Goal: Transaction & Acquisition: Purchase product/service

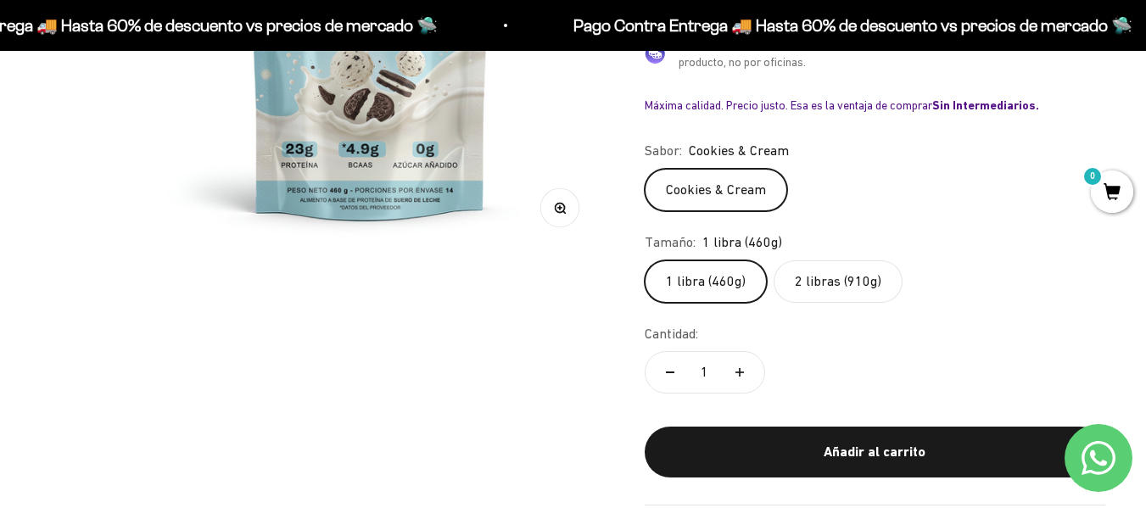
scroll to position [435, 0]
click at [800, 280] on label "2 libras (910g)" at bounding box center [837, 280] width 129 height 42
click at [644, 259] on input "2 libras (910g)" at bounding box center [644, 259] width 1 height 1
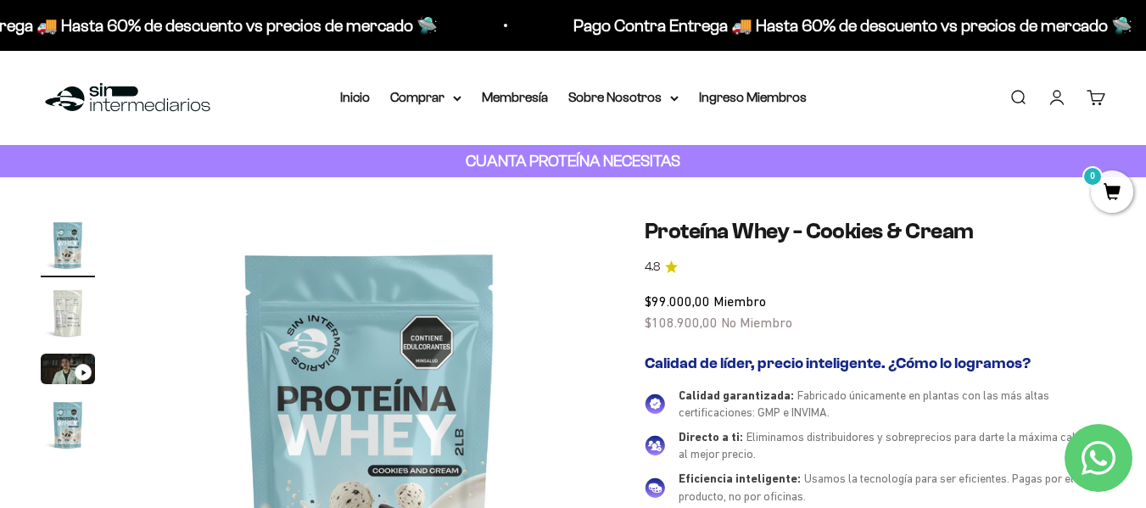
click at [75, 304] on img "Ir al artículo 2" at bounding box center [68, 313] width 54 height 54
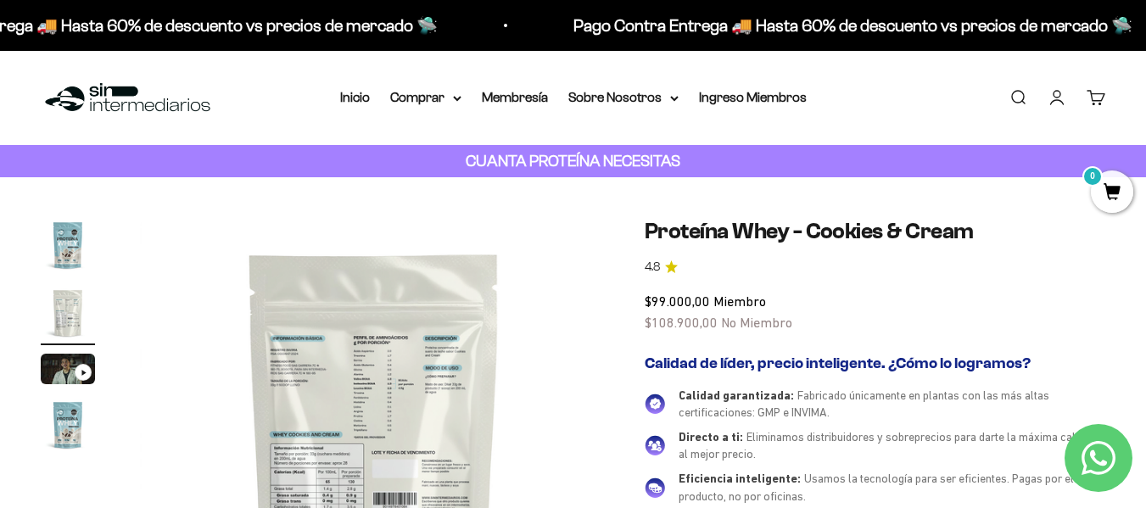
scroll to position [0, 478]
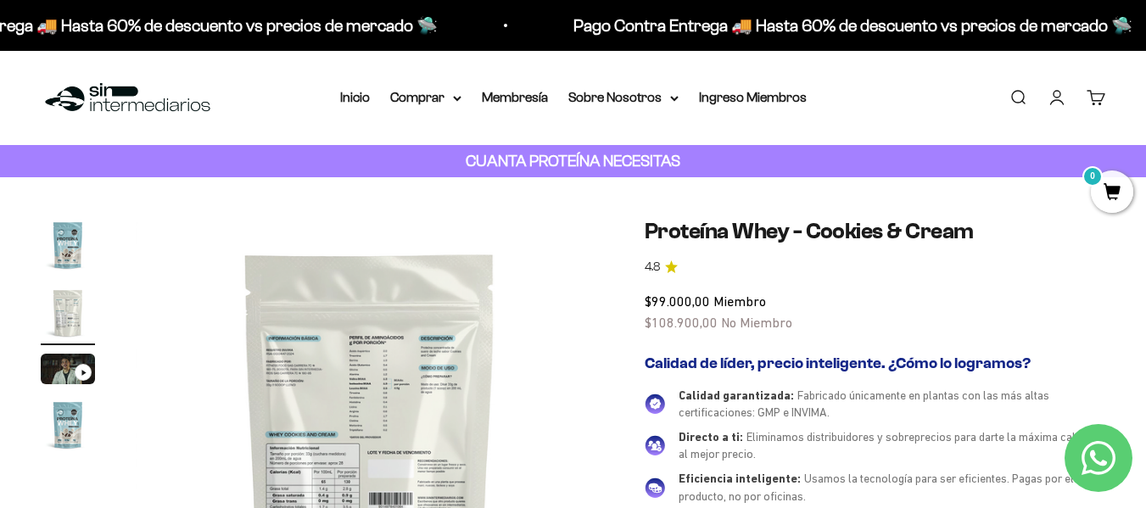
click at [357, 421] on img at bounding box center [370, 452] width 468 height 468
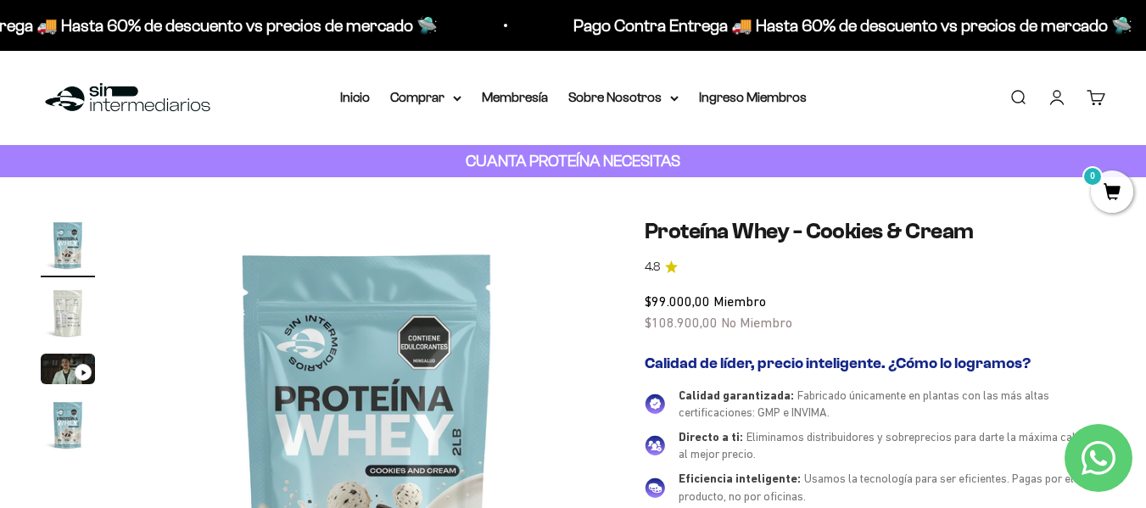
scroll to position [0, 0]
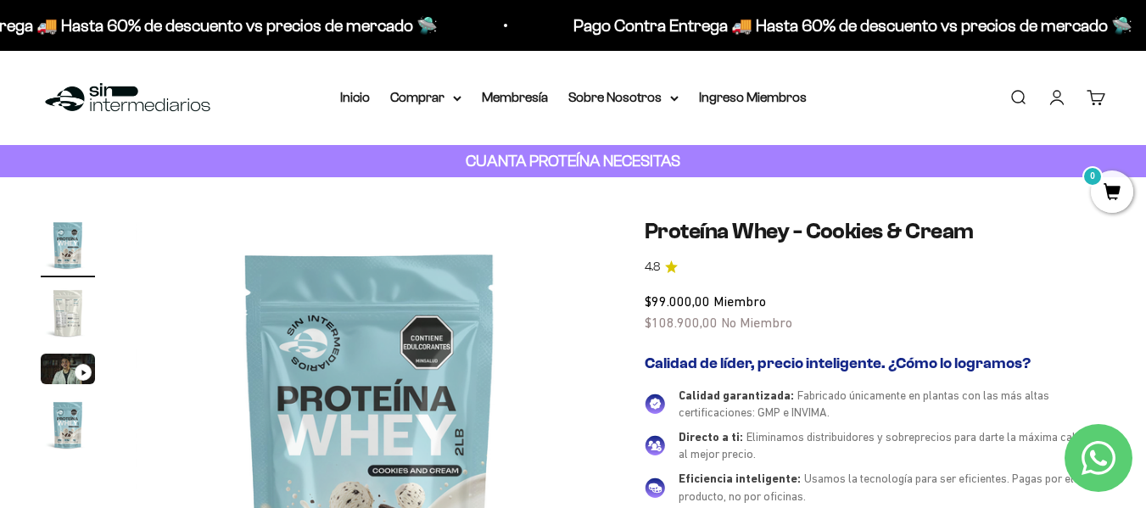
click at [467, 408] on img at bounding box center [370, 452] width 468 height 468
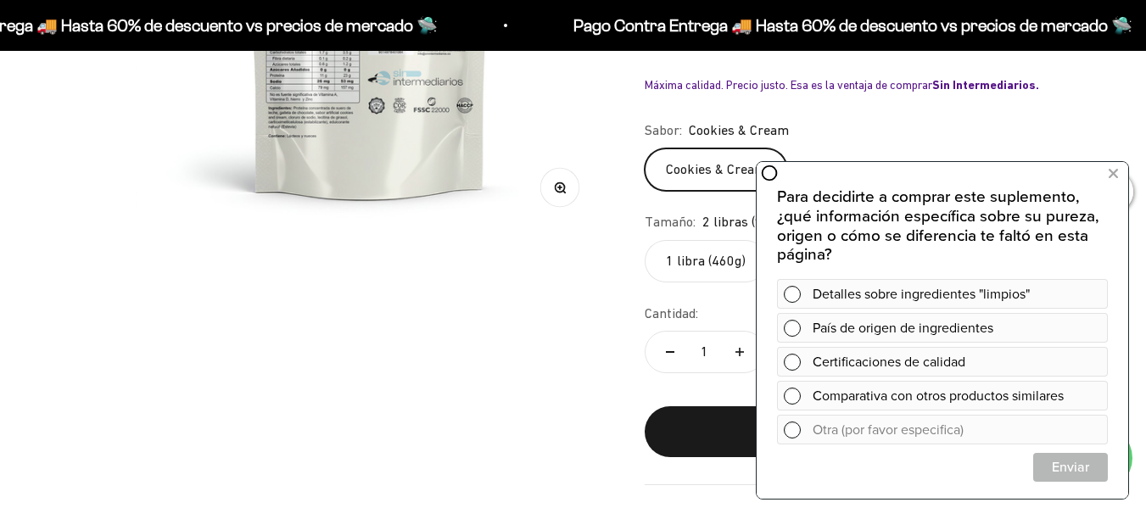
scroll to position [458, 0]
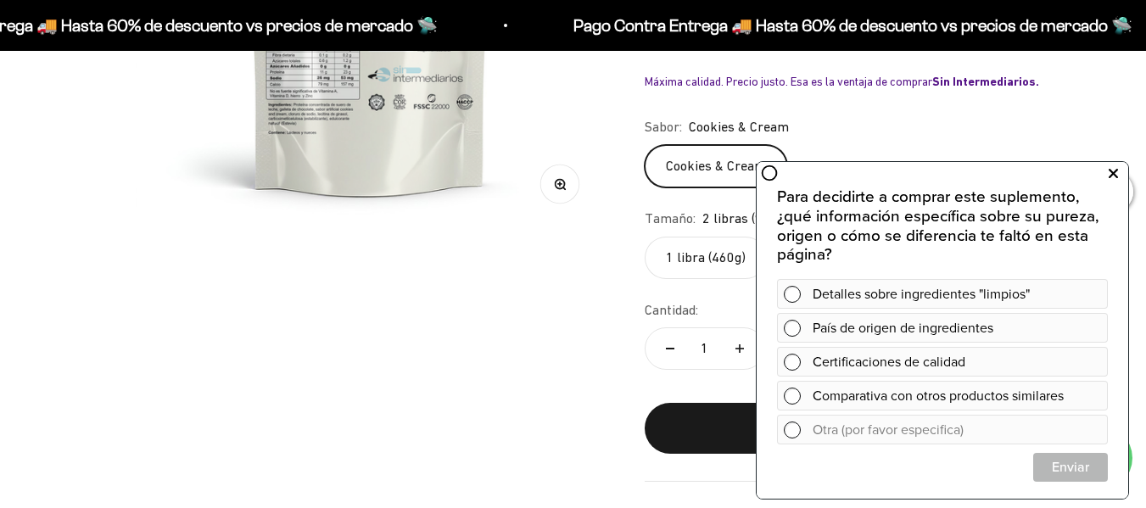
click at [1108, 176] on icon at bounding box center [1112, 174] width 9 height 22
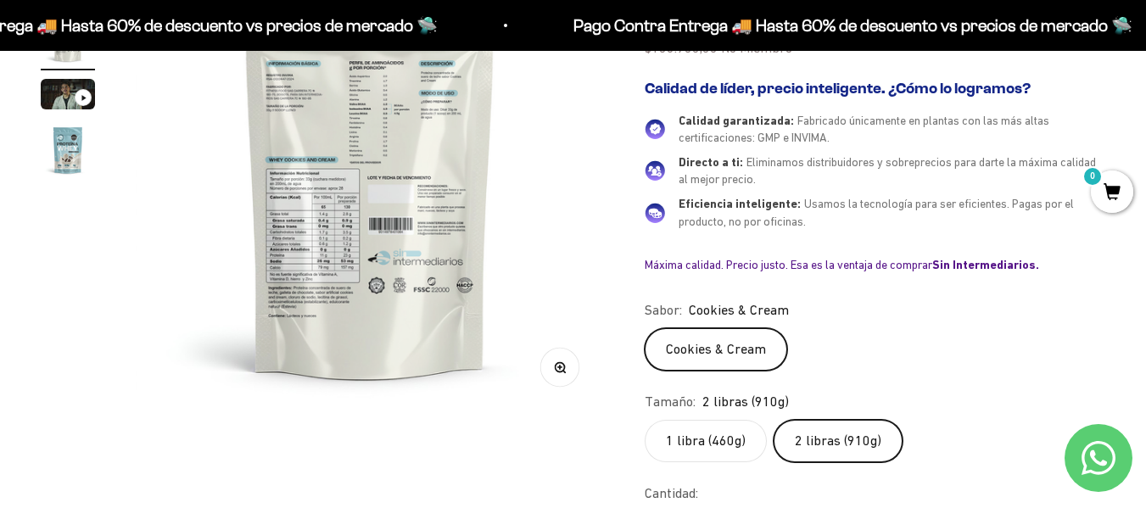
scroll to position [0, 0]
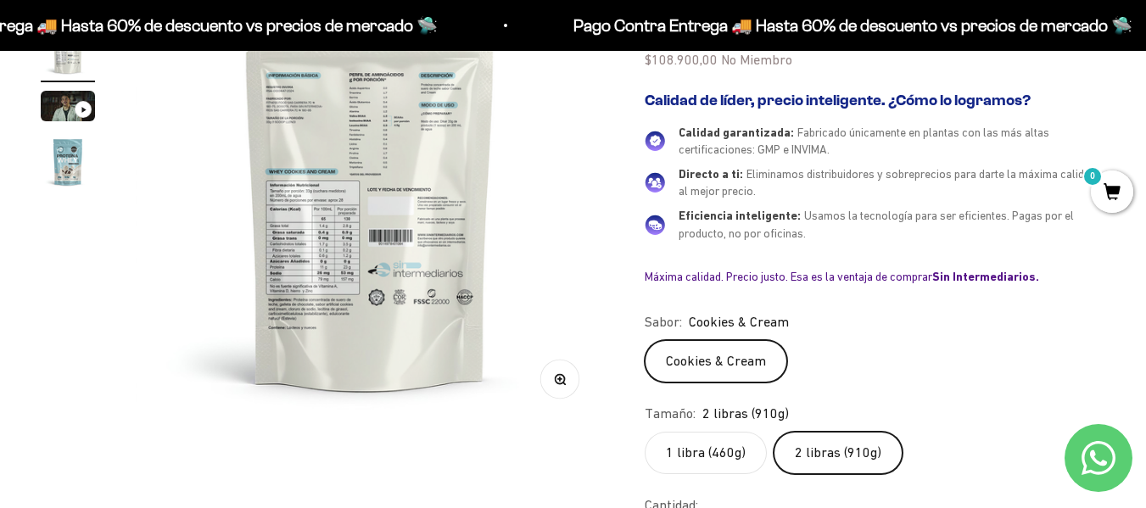
click at [360, 222] on img at bounding box center [370, 189] width 468 height 468
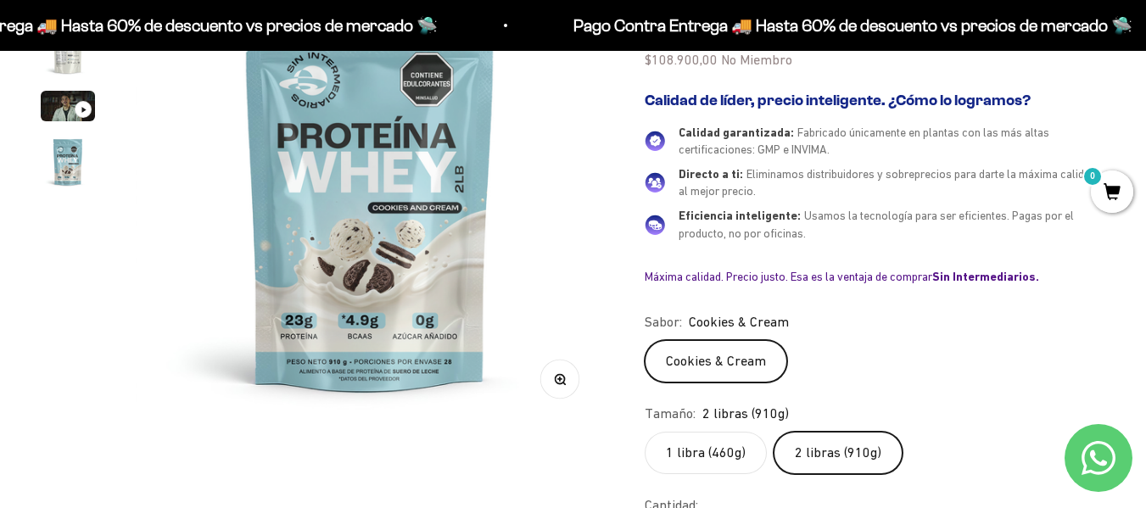
click at [372, 226] on img at bounding box center [370, 189] width 468 height 468
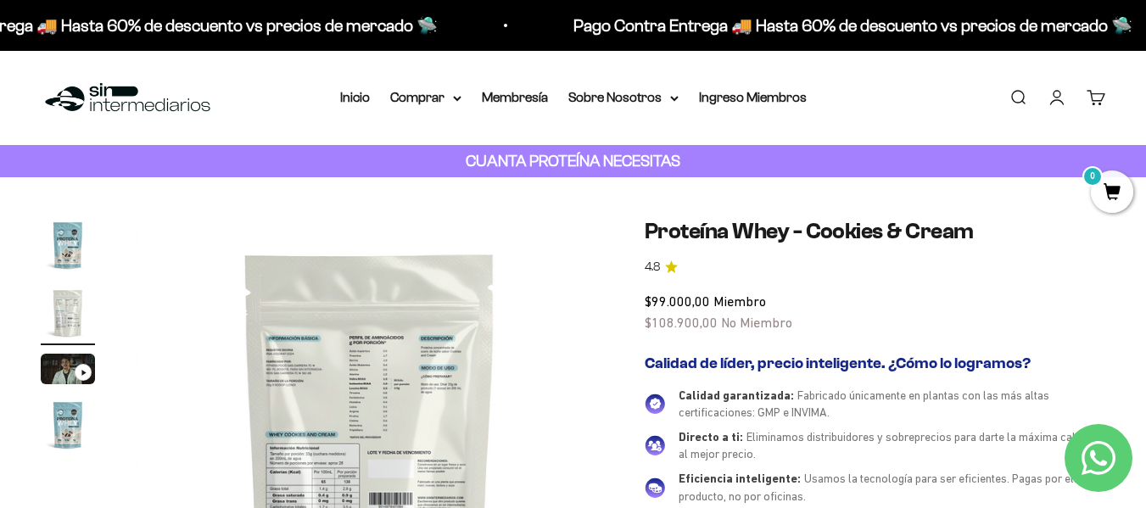
click at [47, 303] on img "Ir al artículo 2" at bounding box center [68, 313] width 54 height 54
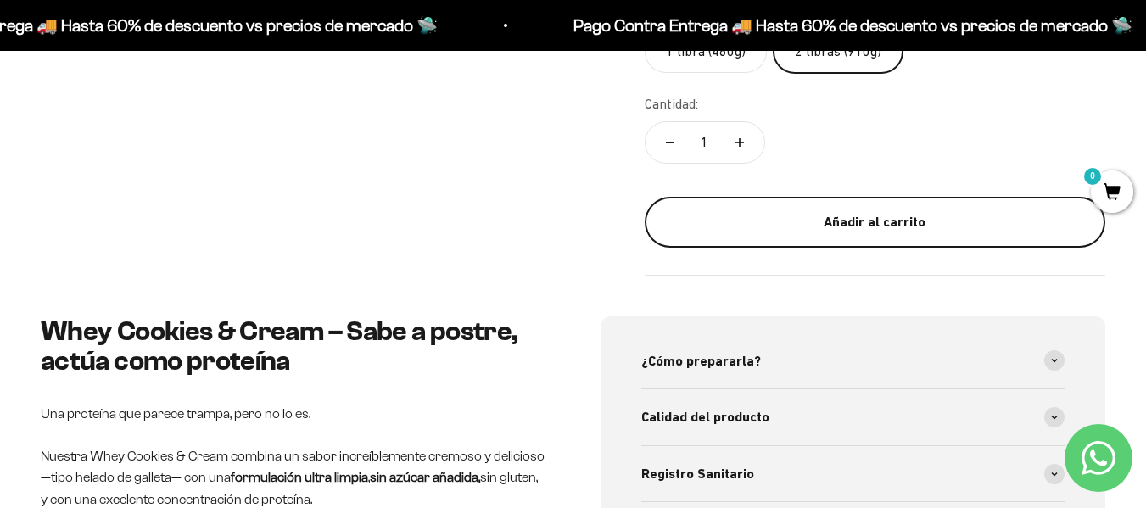
click at [858, 236] on button "Añadir al carrito" at bounding box center [874, 222] width 460 height 51
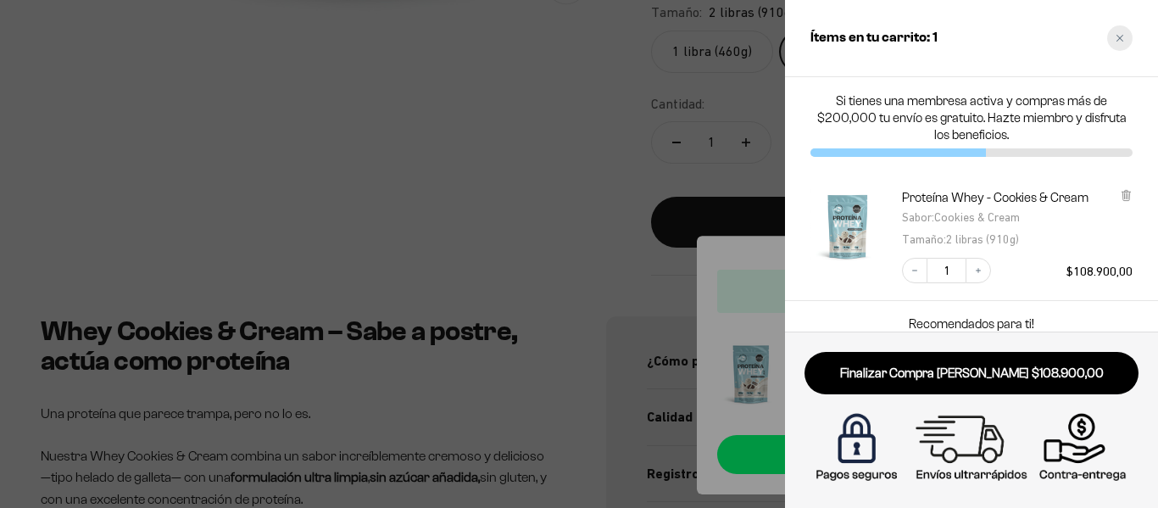
click at [1123, 31] on div "Close cart" at bounding box center [1120, 37] width 25 height 25
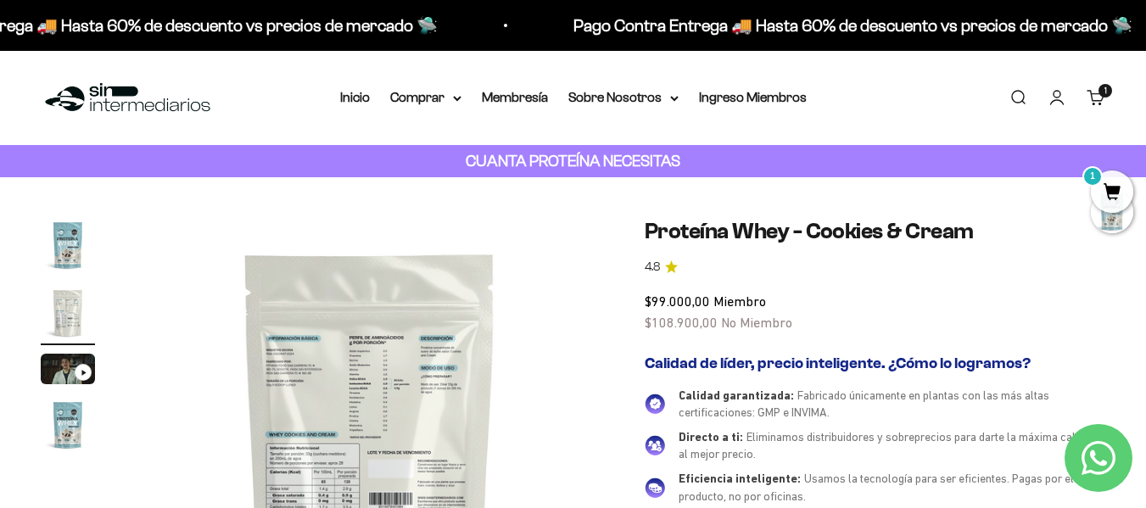
click at [1110, 178] on span "1" at bounding box center [1112, 191] width 42 height 42
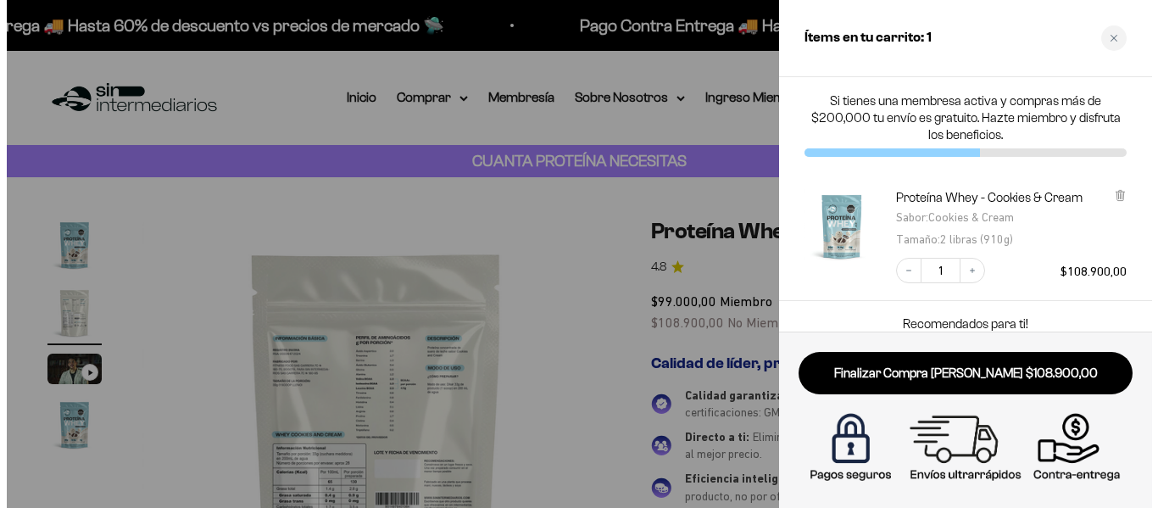
scroll to position [0, 485]
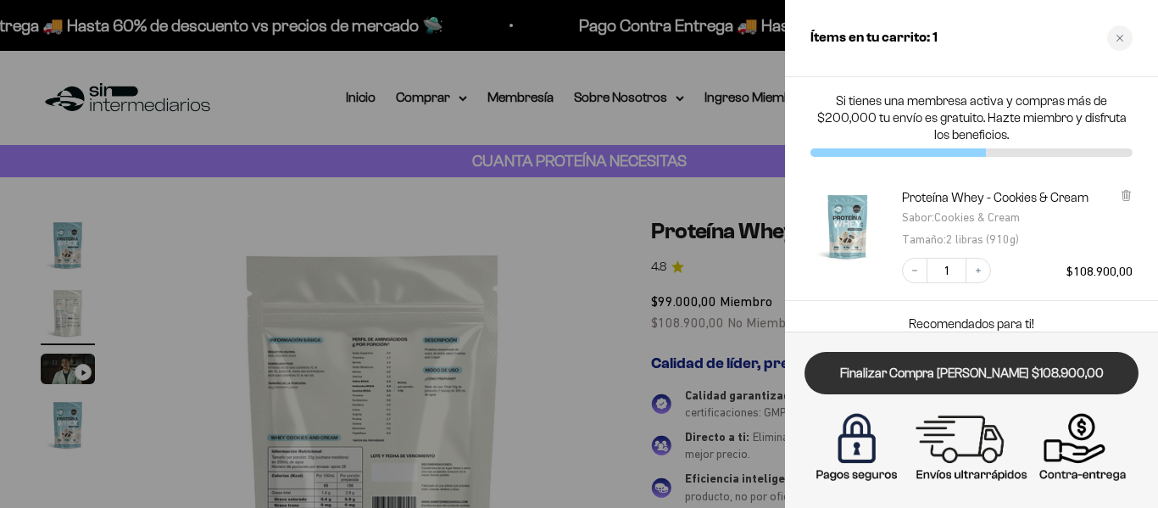
click at [1020, 379] on link "Finalizar Compra [PERSON_NAME] $108.900,00" at bounding box center [972, 373] width 334 height 43
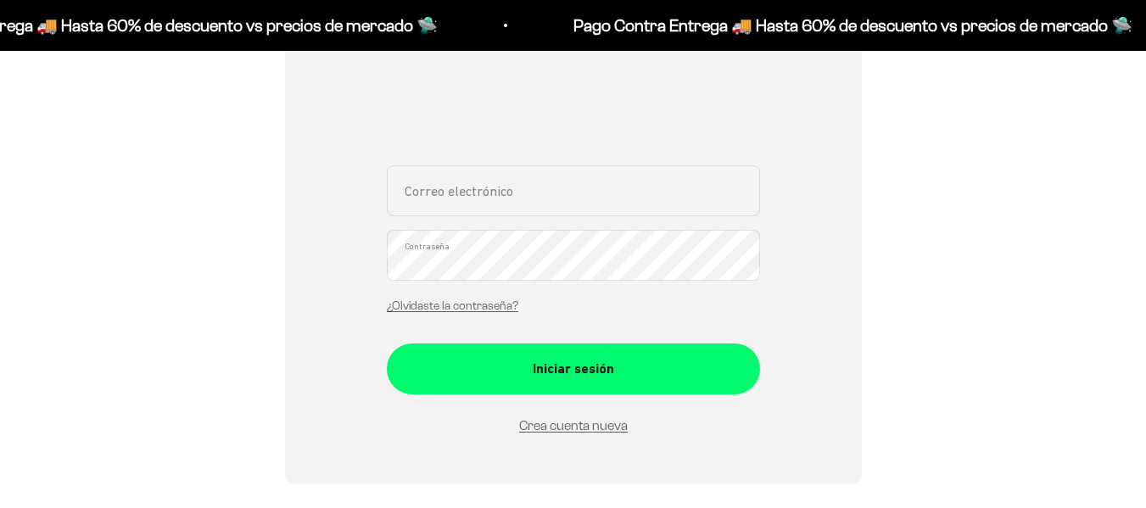
scroll to position [176, 0]
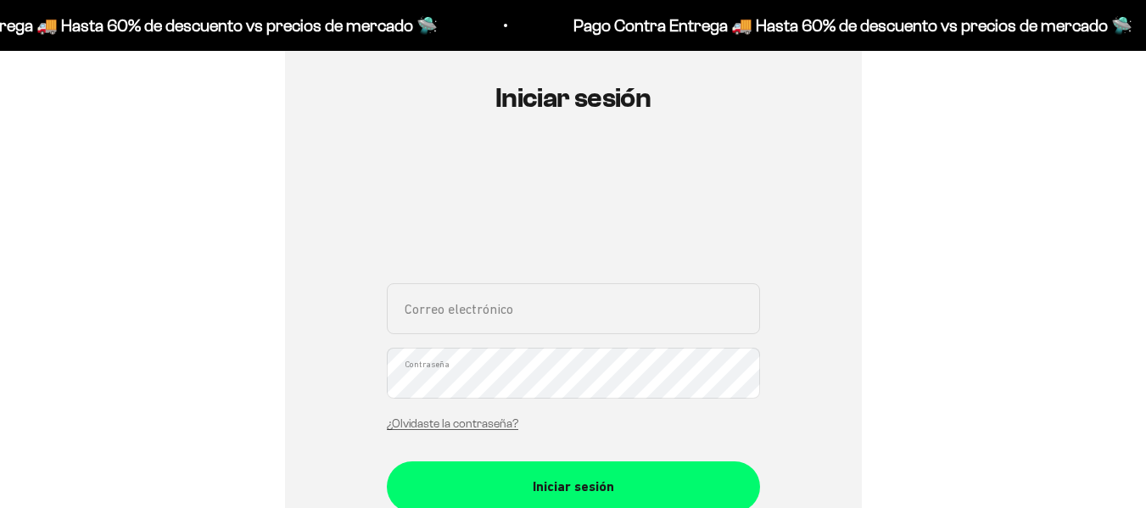
click at [602, 304] on input "Correo electrónico" at bounding box center [573, 308] width 373 height 51
type input "danivergel00@gmail.com"
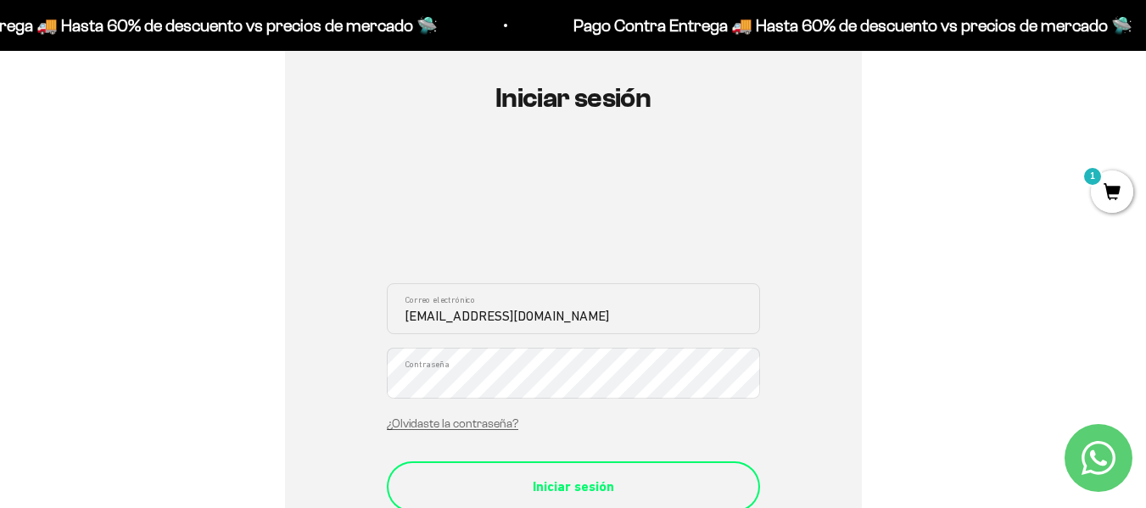
click at [581, 488] on div "Iniciar sesión" at bounding box center [573, 487] width 305 height 22
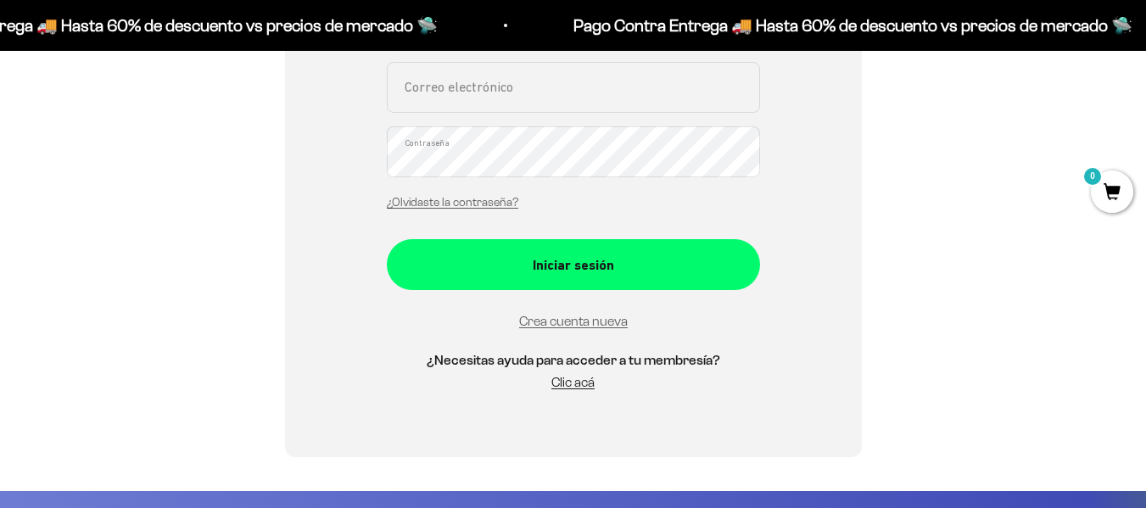
scroll to position [452, 0]
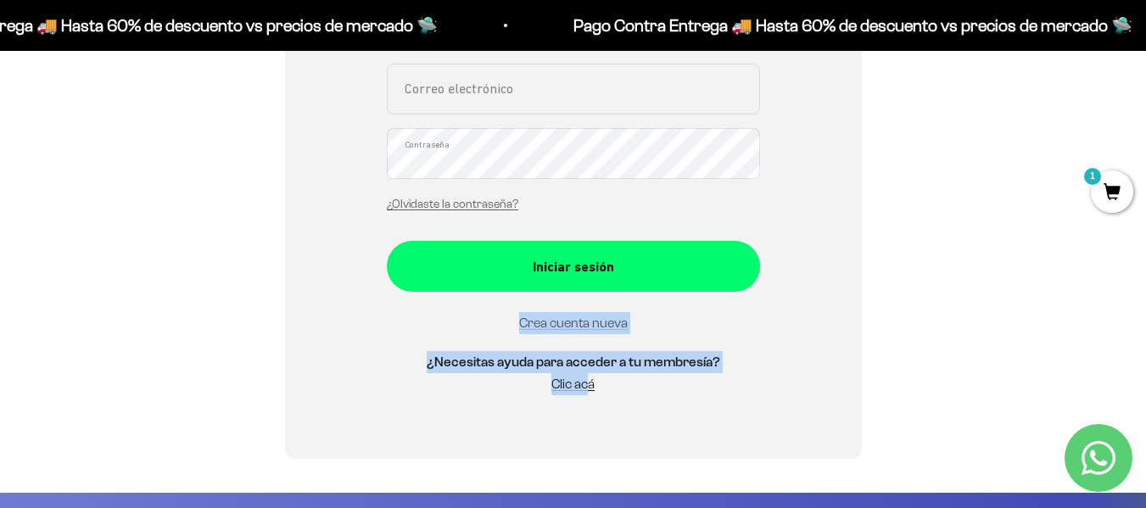
drag, startPoint x: 569, startPoint y: 482, endPoint x: 482, endPoint y: 333, distance: 172.2
click at [482, 333] on div "Correo electrónico o contraseña incorrectos. Correo electrónico Contraseña ¿Olv…" at bounding box center [573, 209] width 373 height 405
click at [365, 321] on div "Iniciar sesión Correo electrónico o contraseña incorrectos. Correo electrónico …" at bounding box center [573, 109] width 577 height 700
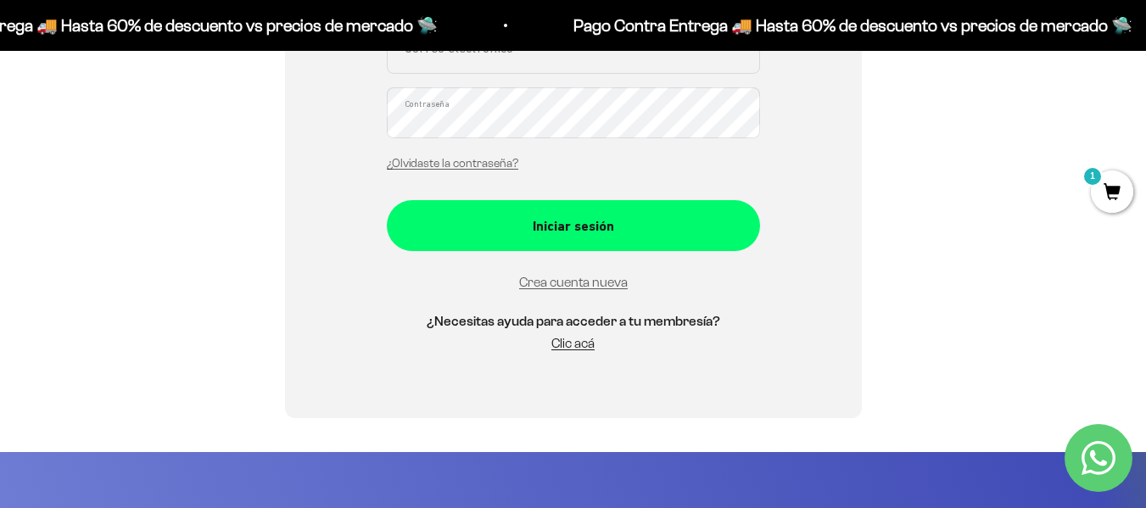
scroll to position [523, 0]
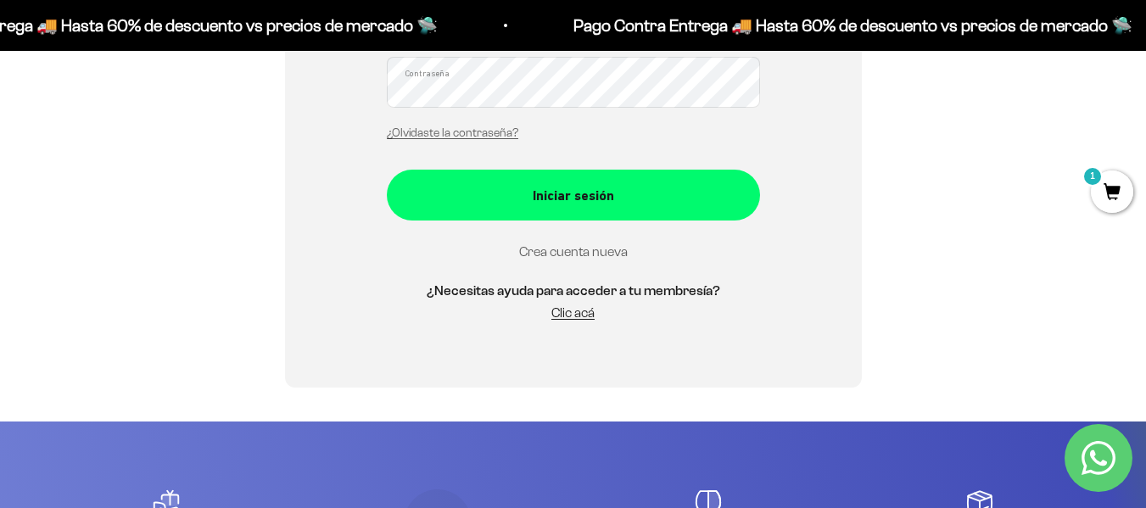
click at [572, 257] on link "Crea cuenta nueva" at bounding box center [573, 251] width 109 height 14
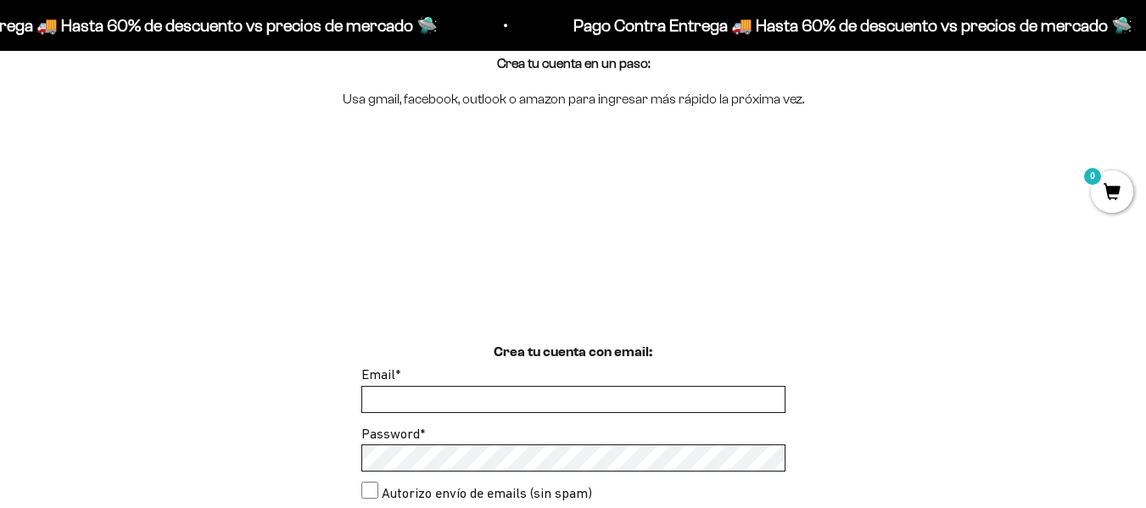
scroll to position [316, 0]
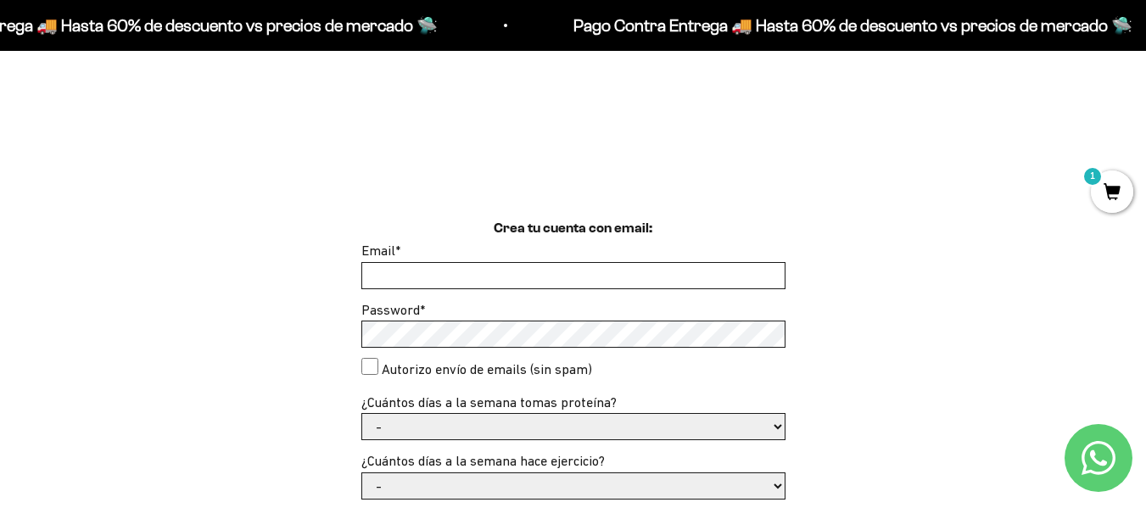
click at [544, 278] on input "Email *" at bounding box center [573, 275] width 422 height 25
type input "danivergel00@gmail.com"
click at [574, 416] on select "- 1 o 2 3 a 5 6 o 7" at bounding box center [573, 426] width 422 height 25
select select "3 a 5"
click at [362, 414] on select "- 1 o 2 3 a 5 6 o 7" at bounding box center [573, 426] width 422 height 25
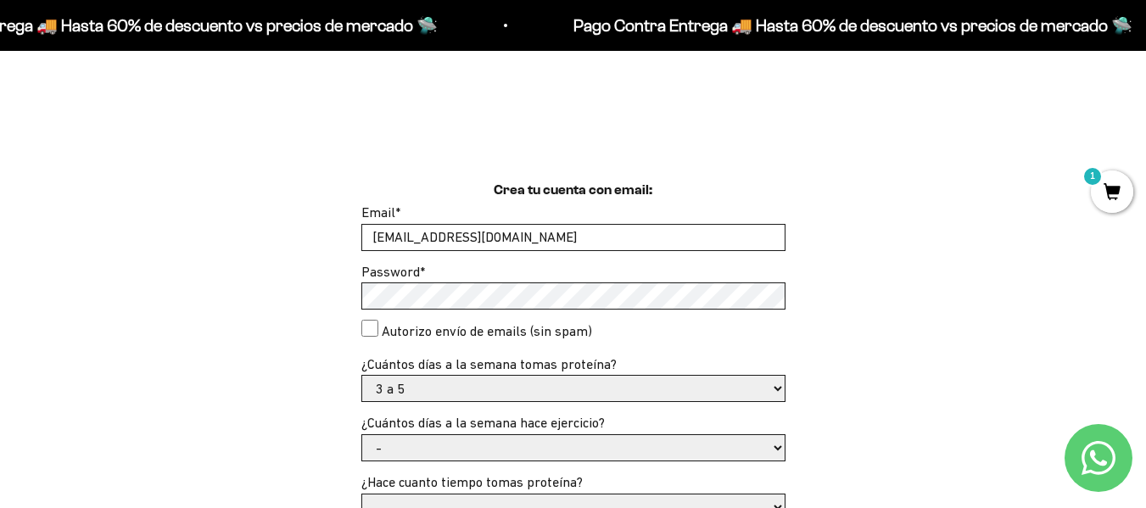
scroll to position [356, 0]
click at [535, 438] on select "- No hago 1 a 2 días 3 a 5 días 6 o 7 días" at bounding box center [573, 445] width 422 height 25
select select "6 o 7 días"
click at [362, 433] on select "- No hago 1 a 2 días 3 a 5 días 6 o 7 días" at bounding box center [573, 445] width 422 height 25
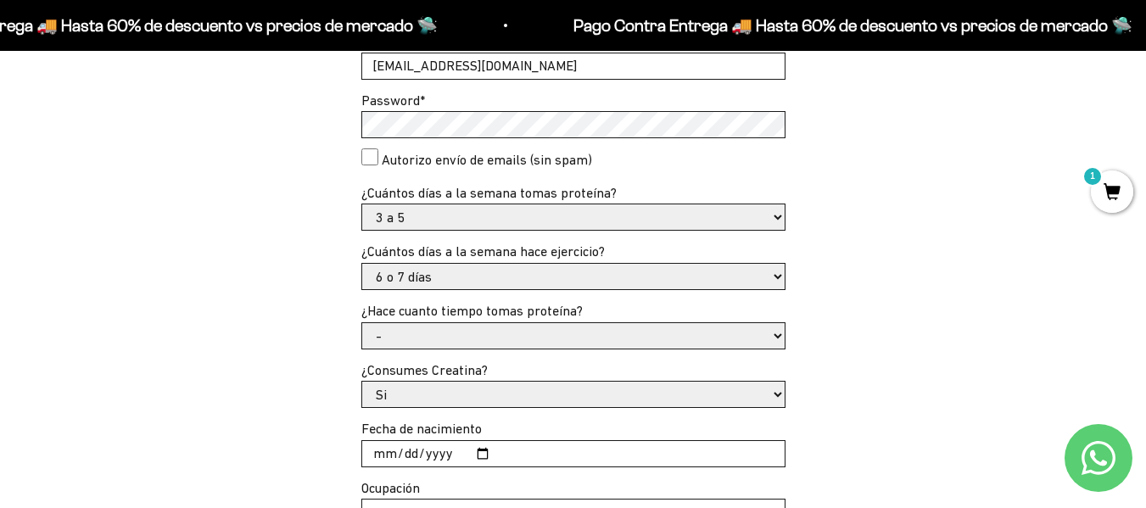
scroll to position [532, 0]
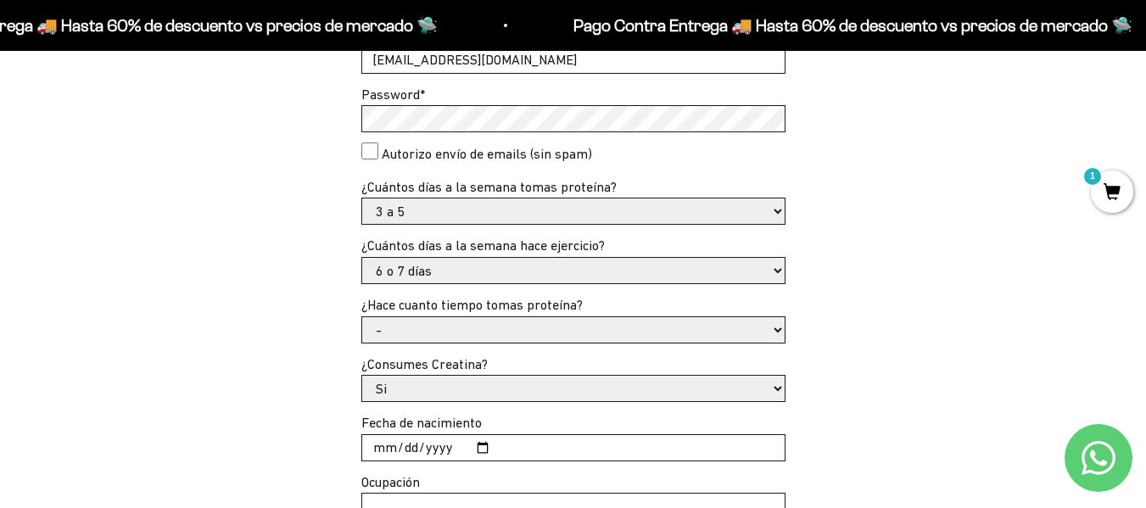
click at [501, 324] on select "- Apenas estoy empezando Menos de 6 meses Más de 6 meses Hace más de un año" at bounding box center [573, 329] width 422 height 25
select select "Más de 6 meses"
click at [362, 317] on select "- Apenas estoy empezando Menos de 6 meses Más de 6 meses Hace más de un año" at bounding box center [573, 329] width 422 height 25
click at [427, 438] on input "Fecha de nacimiento" at bounding box center [573, 447] width 422 height 25
click at [380, 444] on input "Fecha de nacimiento" at bounding box center [573, 447] width 422 height 25
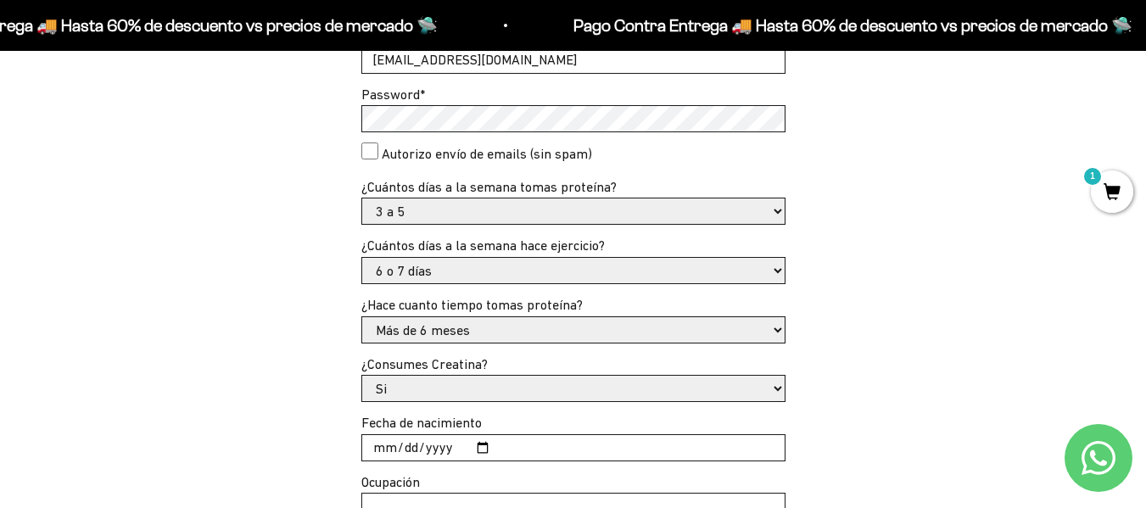
click at [479, 448] on input "Fecha de nacimiento" at bounding box center [573, 447] width 422 height 25
type input "2007-01-31"
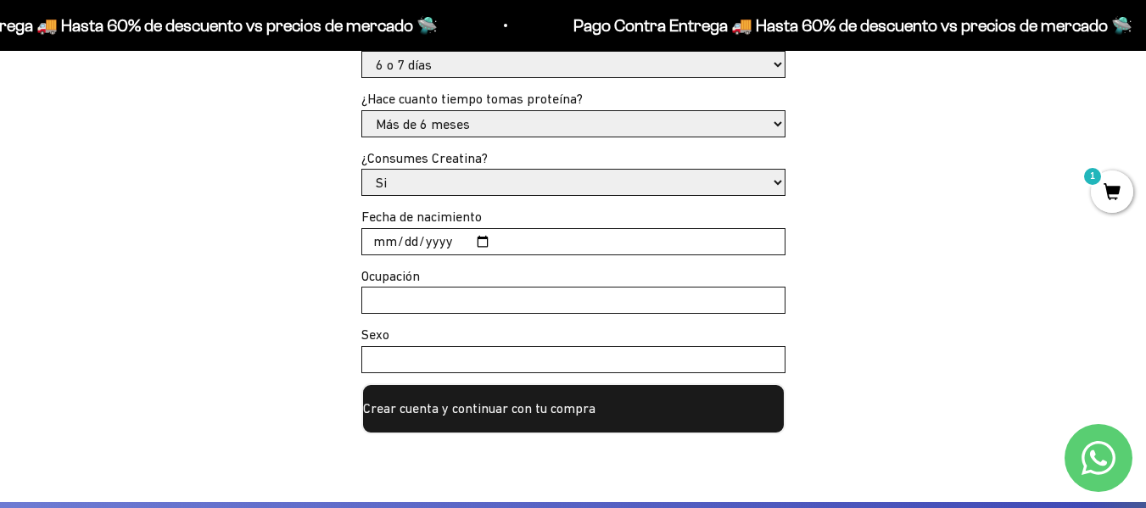
scroll to position [789, 0]
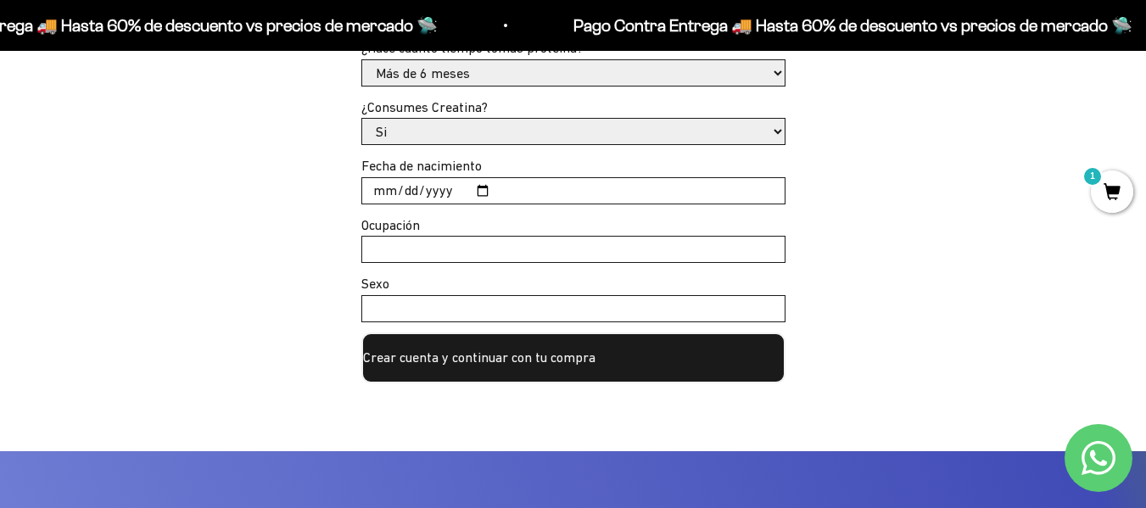
click at [505, 252] on input "Ocupación" at bounding box center [573, 249] width 422 height 25
type input "estudiante"
click at [484, 293] on div "Sexo" at bounding box center [573, 297] width 424 height 49
click at [485, 298] on input "Sexo" at bounding box center [573, 308] width 422 height 25
type input "femenino"
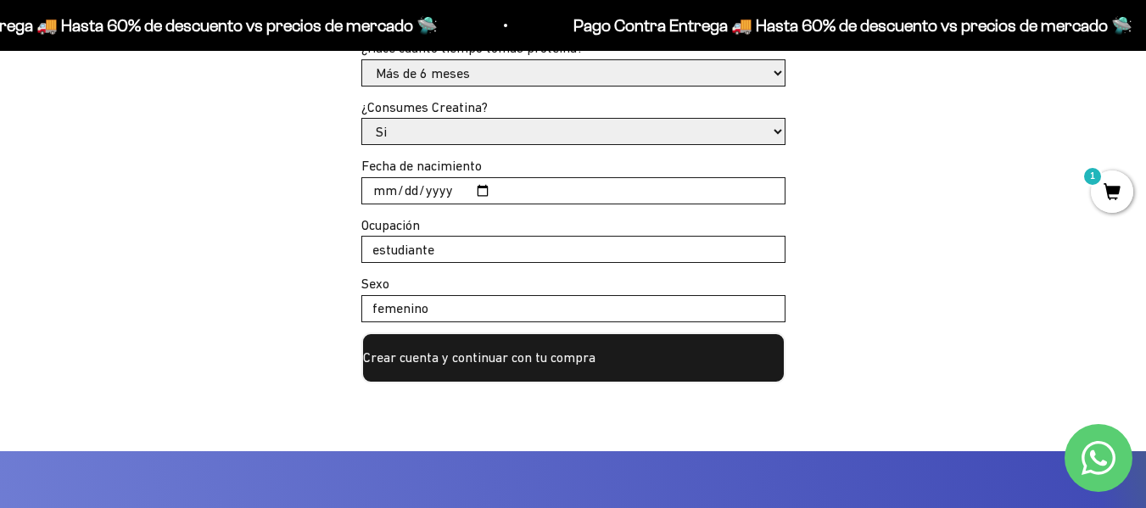
click at [505, 356] on button "Crear cuenta y continuar con tu compra" at bounding box center [573, 357] width 424 height 51
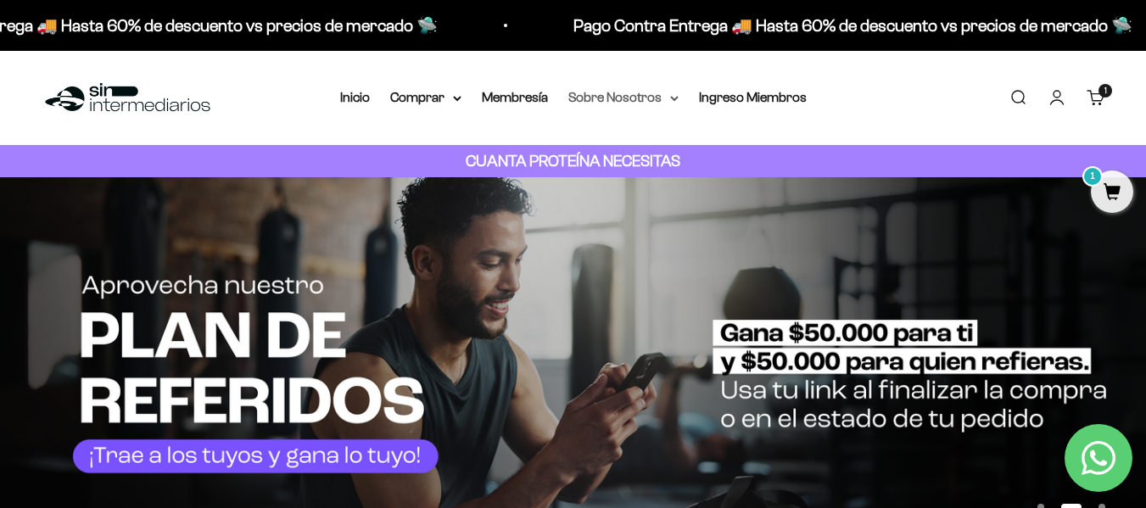
click at [598, 98] on summary "Sobre Nosotros" at bounding box center [623, 97] width 110 height 22
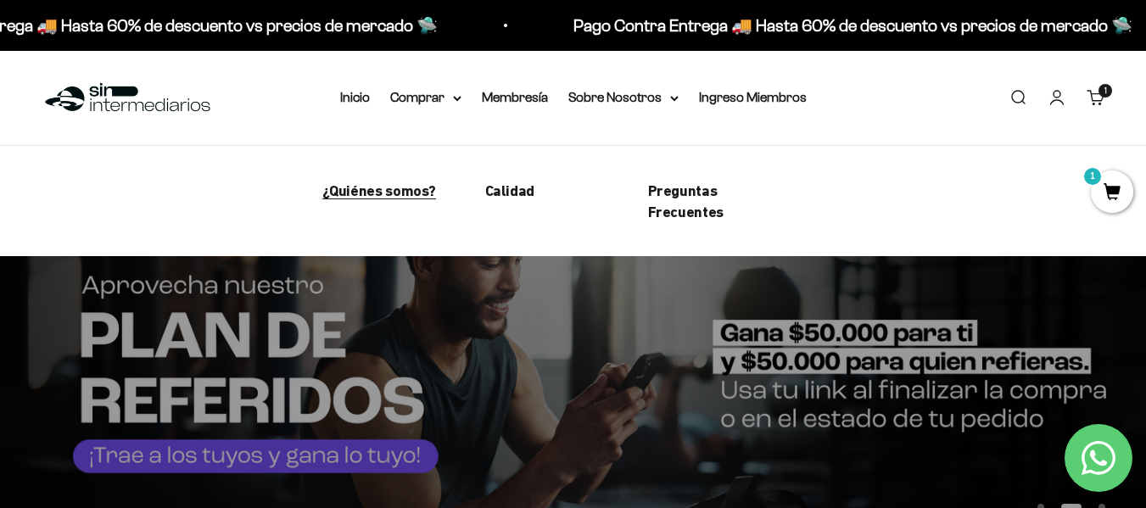
click at [391, 194] on span "¿Quiénes somos?" at bounding box center [379, 190] width 114 height 18
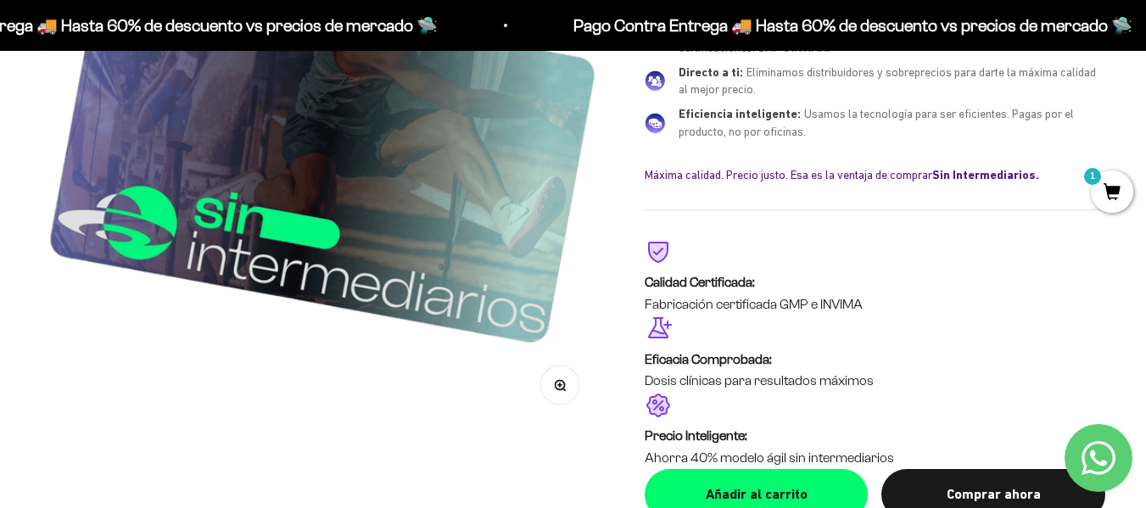
scroll to position [2852, 0]
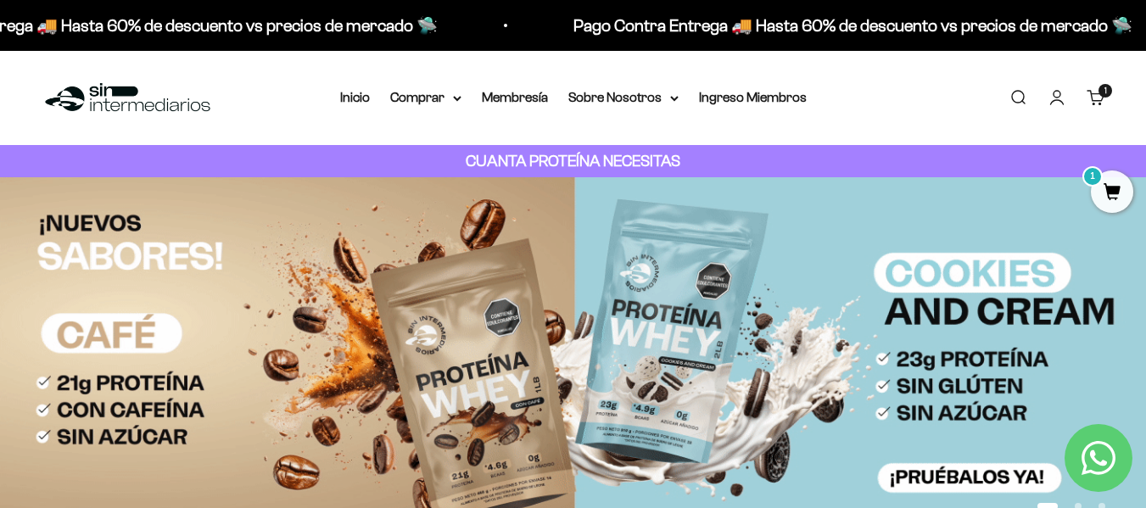
click at [1111, 88] on cart-count "1 artículo 1" at bounding box center [1105, 91] width 14 height 14
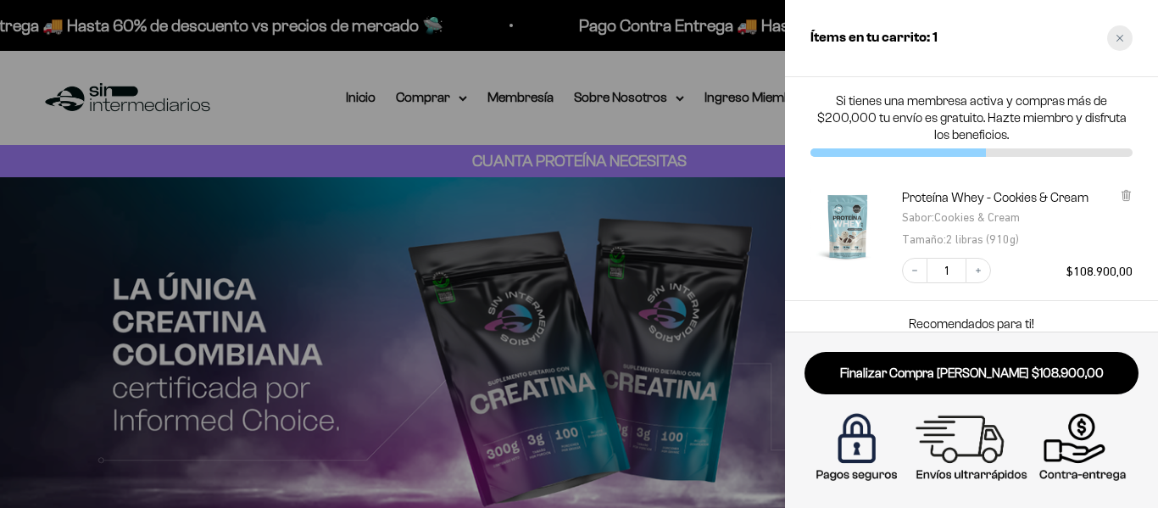
click at [1130, 41] on div "Close cart" at bounding box center [1120, 37] width 25 height 25
